Goal: Find specific page/section: Find specific page/section

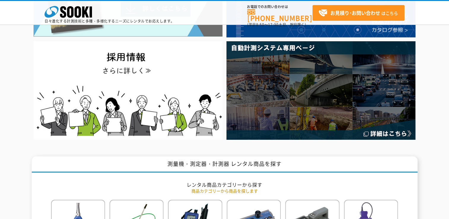
scroll to position [59, 0]
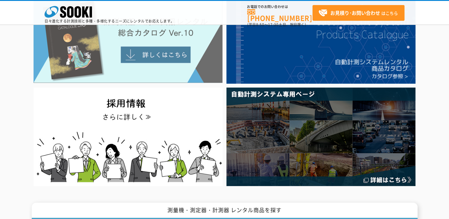
click at [158, 59] on img at bounding box center [128, 39] width 189 height 87
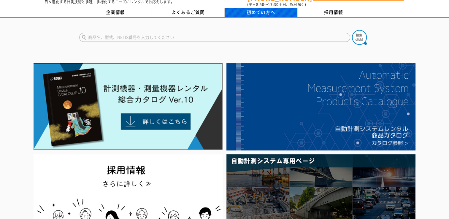
scroll to position [0, 0]
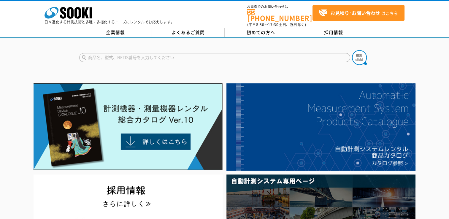
click at [283, 53] on input "text" at bounding box center [214, 57] width 271 height 9
type input "3"
type input "6531-21"
click at [356, 54] on img at bounding box center [359, 57] width 15 height 15
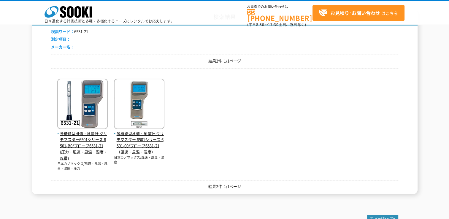
scroll to position [89, 0]
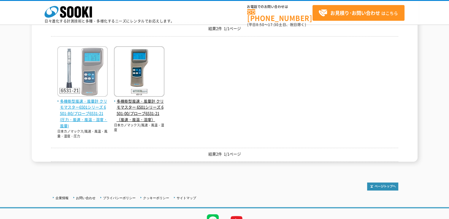
click at [95, 109] on span "多機能型風速・風量計 クリモマスター6501シリーズ 6501-B0/プローブ6531-21(圧力・風速・風温・湿度・風量)" at bounding box center [82, 113] width 50 height 31
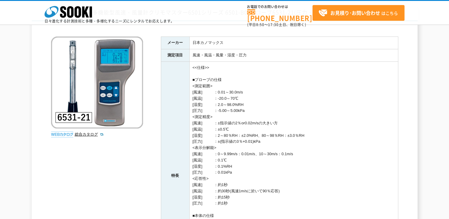
scroll to position [59, 0]
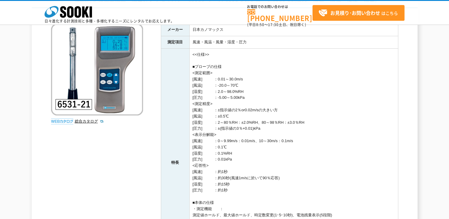
click at [88, 75] on img at bounding box center [97, 69] width 92 height 92
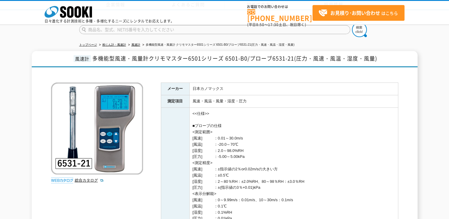
scroll to position [0, 0]
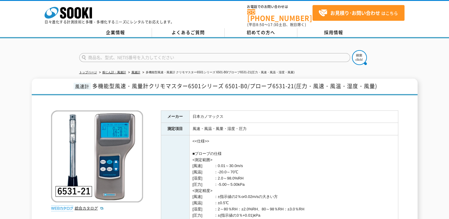
click at [271, 59] on form at bounding box center [224, 58] width 291 height 17
click at [271, 54] on input "text" at bounding box center [214, 57] width 271 height 9
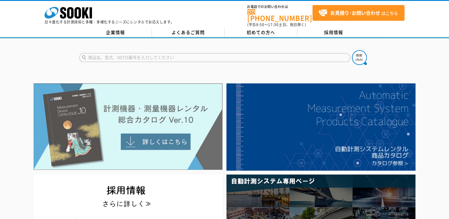
click at [184, 103] on img at bounding box center [128, 126] width 189 height 87
